Goal: Navigation & Orientation: Understand site structure

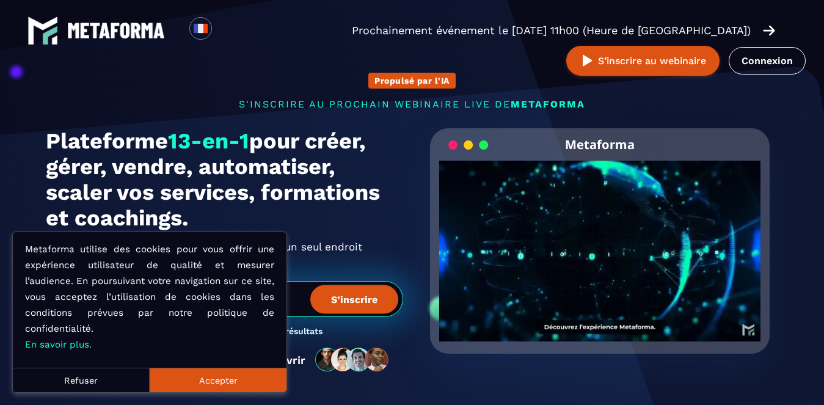
click at [200, 378] on button "Accepter" at bounding box center [218, 380] width 137 height 24
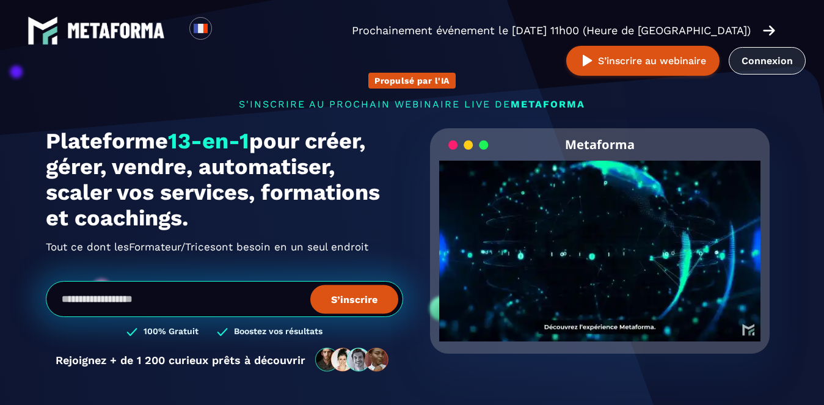
click at [753, 55] on link "Connexion" at bounding box center [766, 60] width 77 height 27
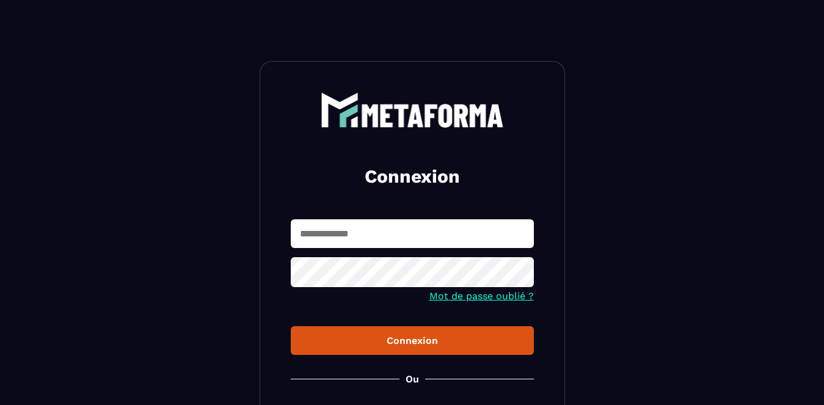
type input "**********"
click at [395, 335] on button "Connexion" at bounding box center [412, 340] width 243 height 29
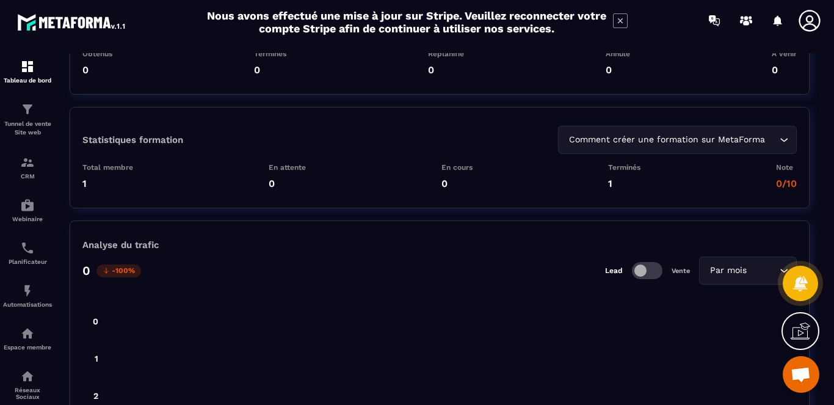
scroll to position [2871, 0]
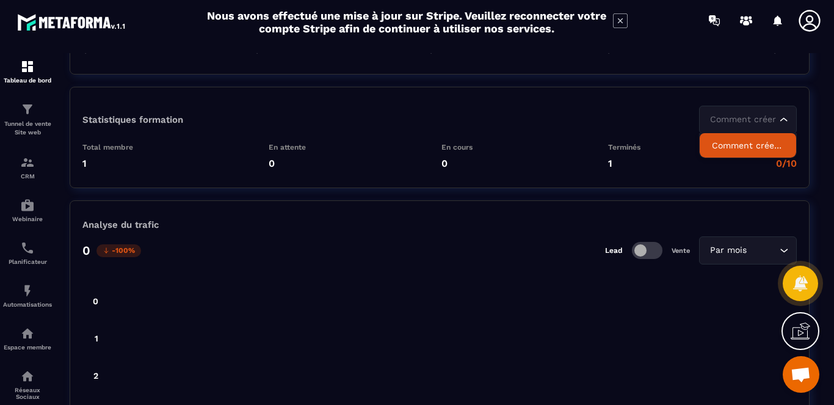
click at [778, 118] on icon "Search for option" at bounding box center [784, 120] width 12 height 12
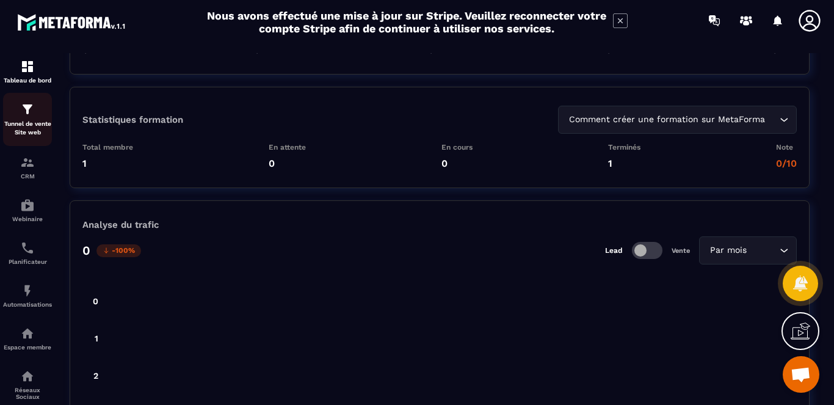
click at [30, 122] on p "Tunnel de vente Site web" at bounding box center [27, 128] width 49 height 17
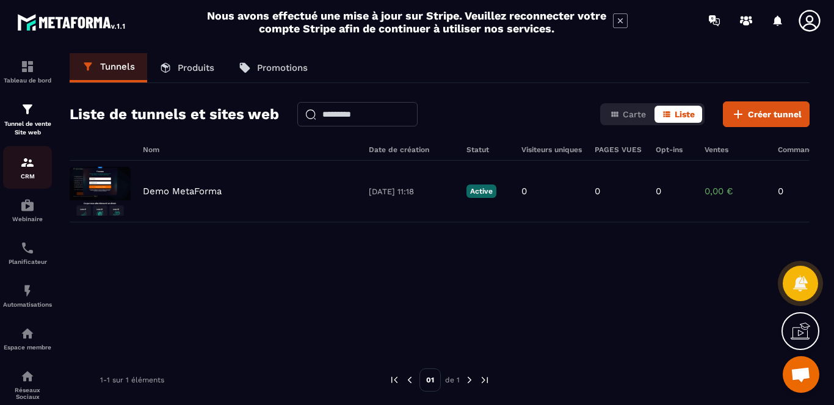
click at [22, 157] on img at bounding box center [27, 162] width 15 height 15
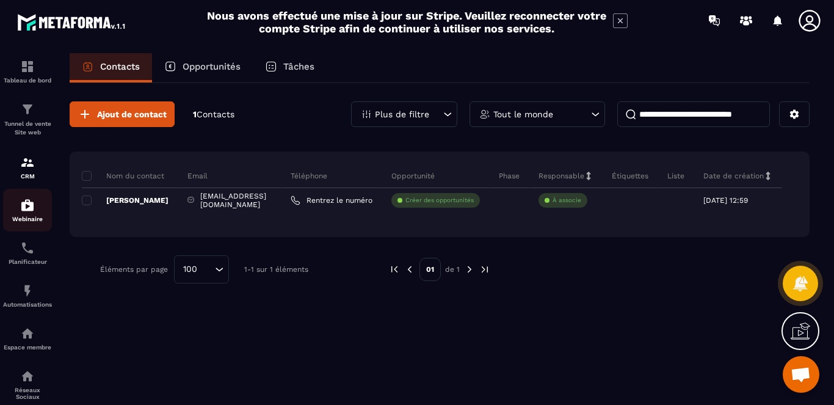
click at [26, 200] on img at bounding box center [27, 205] width 15 height 15
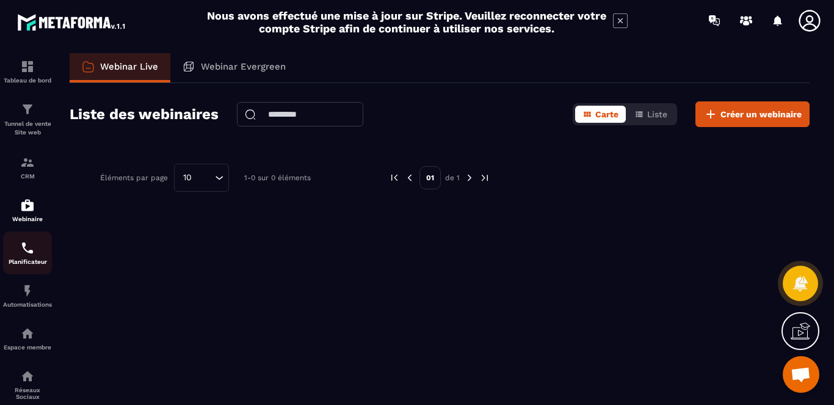
click at [27, 249] on img at bounding box center [27, 248] width 15 height 15
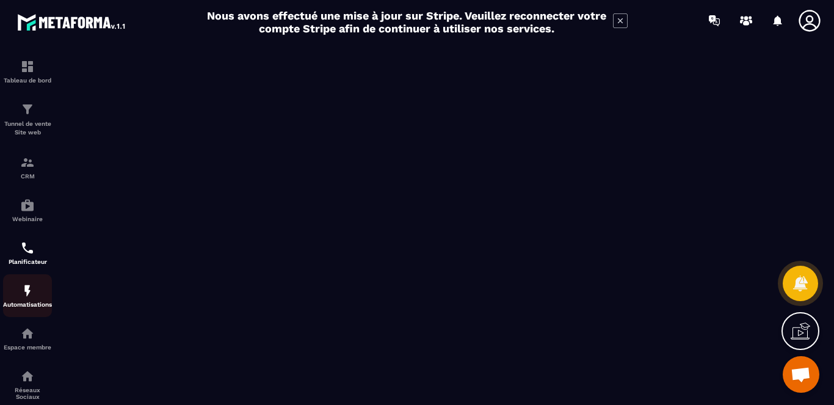
click at [27, 295] on img at bounding box center [27, 290] width 15 height 15
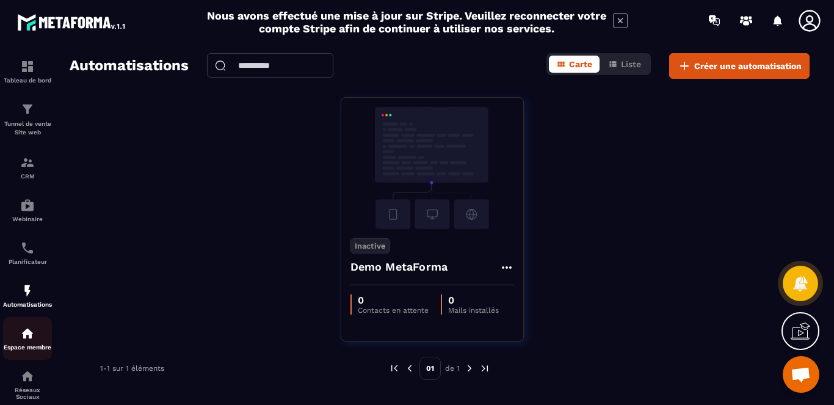
click at [23, 333] on img at bounding box center [27, 333] width 15 height 15
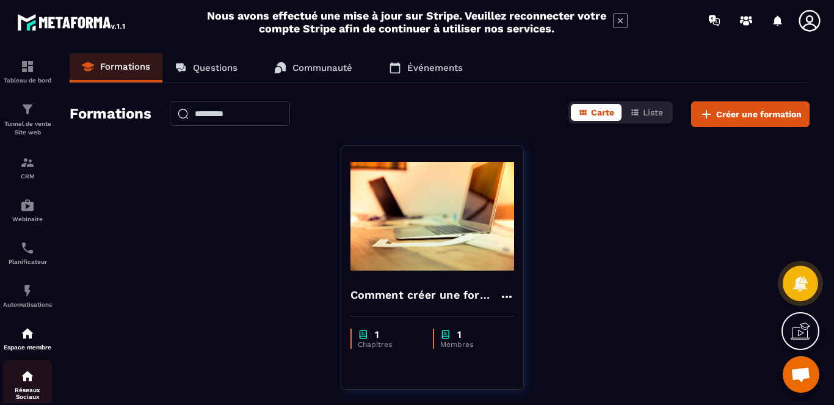
click at [26, 371] on img at bounding box center [27, 376] width 15 height 15
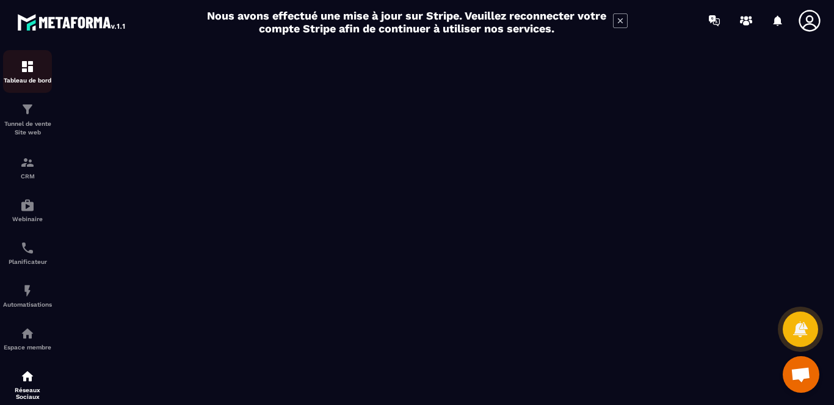
click at [26, 56] on link "Tableau de bord" at bounding box center [27, 71] width 49 height 43
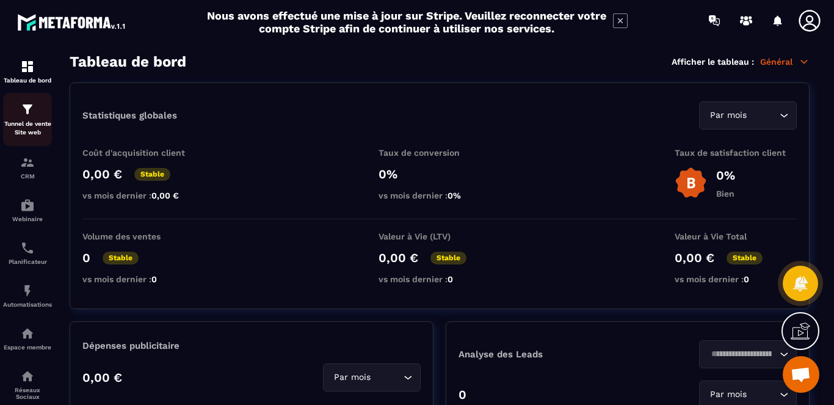
click at [31, 114] on img at bounding box center [27, 109] width 15 height 15
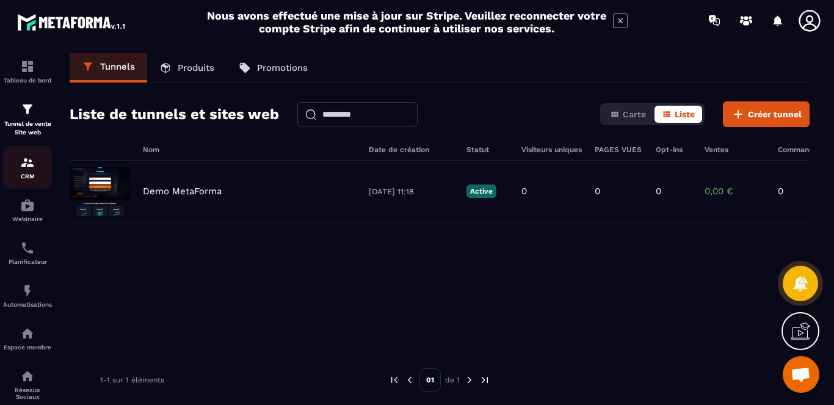
click at [33, 161] on img at bounding box center [27, 162] width 15 height 15
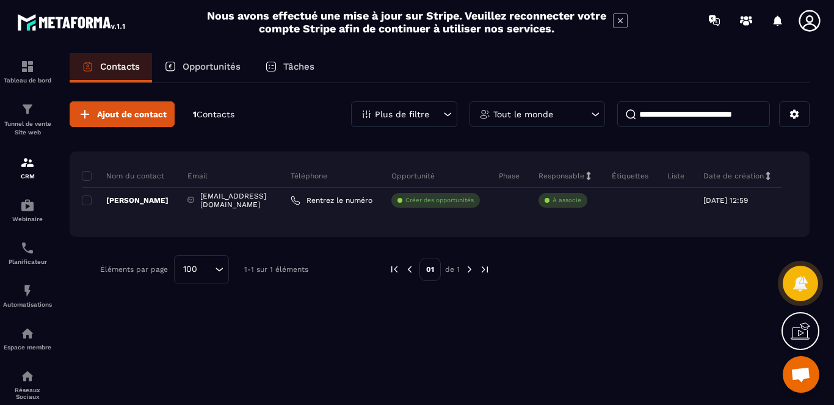
click at [199, 73] on div "Opportunités" at bounding box center [202, 67] width 101 height 29
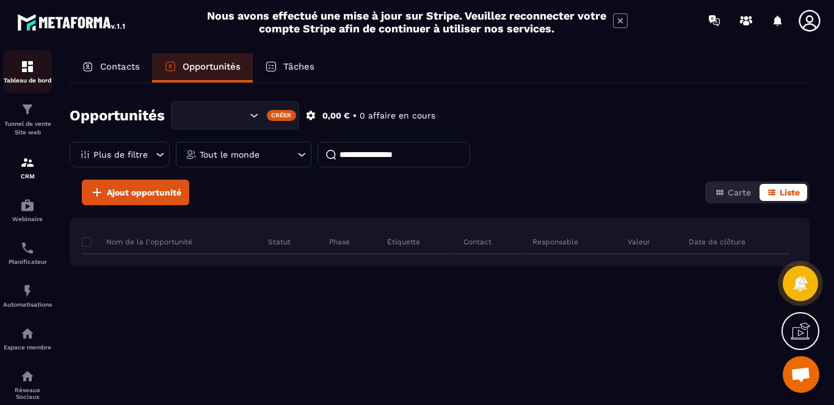
click at [21, 75] on div "Tableau de bord" at bounding box center [27, 71] width 49 height 24
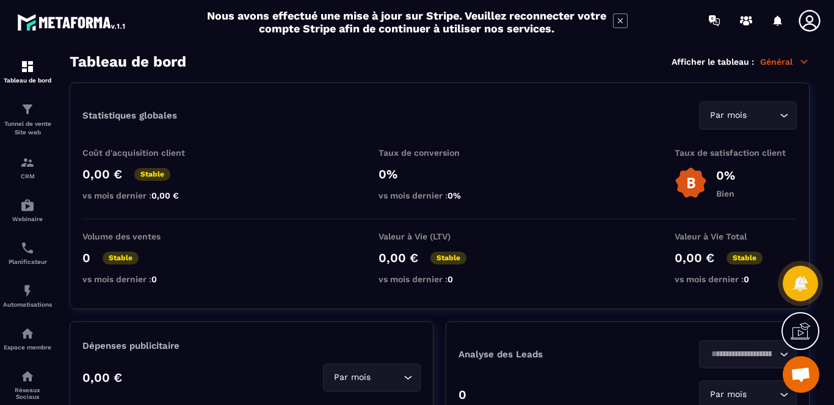
click at [620, 21] on icon at bounding box center [620, 20] width 15 height 15
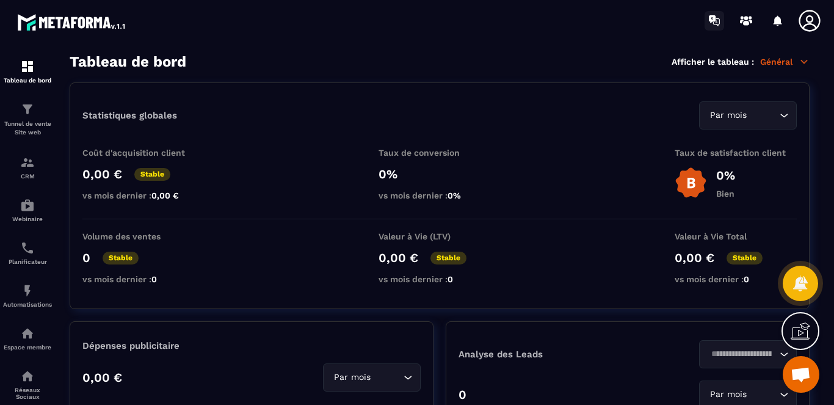
click at [710, 23] on icon at bounding box center [715, 21] width 20 height 20
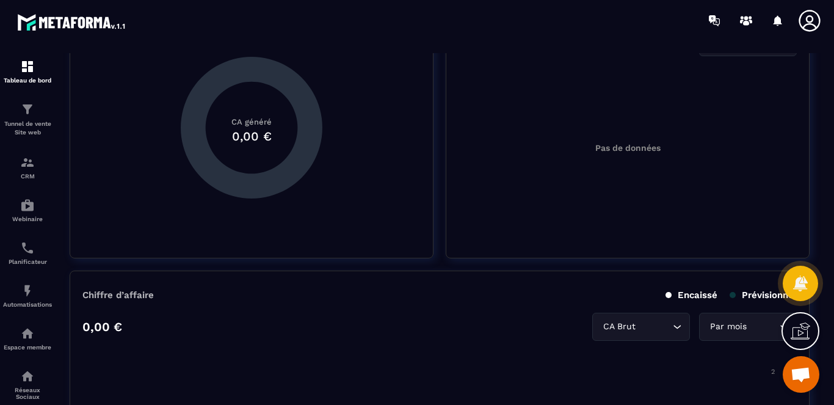
scroll to position [332, 0]
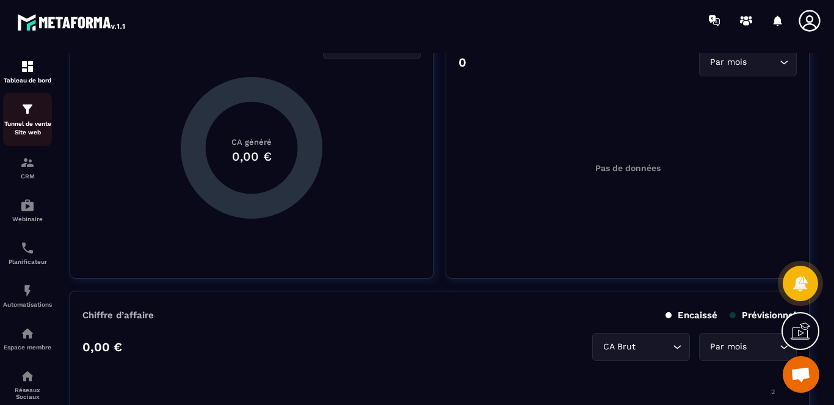
click at [37, 122] on p "Tunnel de vente Site web" at bounding box center [27, 128] width 49 height 17
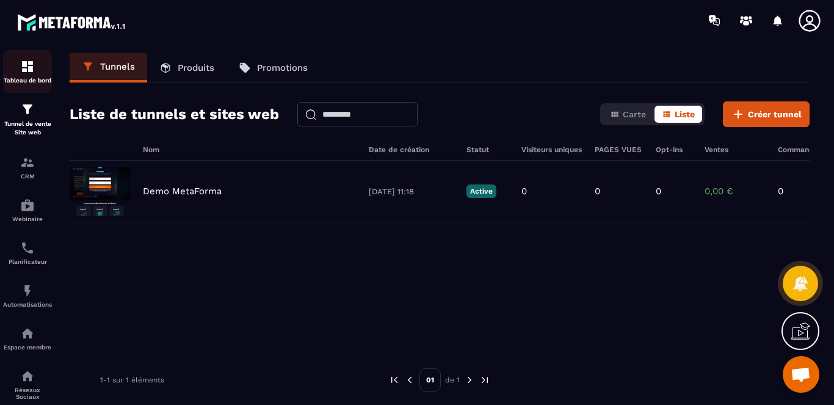
click at [26, 57] on link "Tableau de bord" at bounding box center [27, 71] width 49 height 43
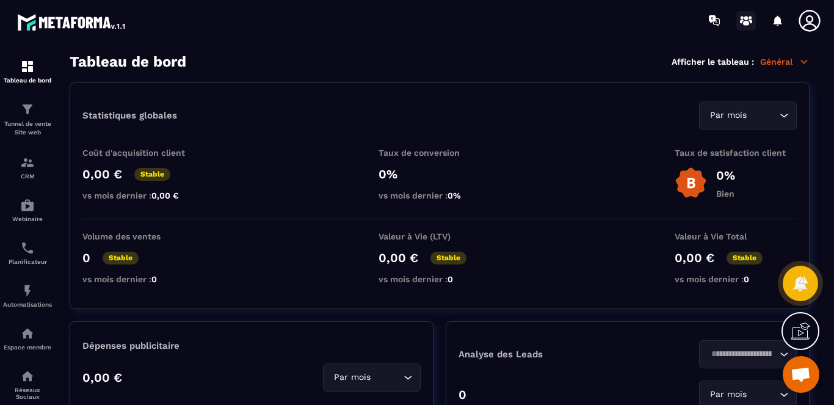
click at [746, 21] on icon at bounding box center [746, 23] width 6 height 5
